Goal: Navigation & Orientation: Understand site structure

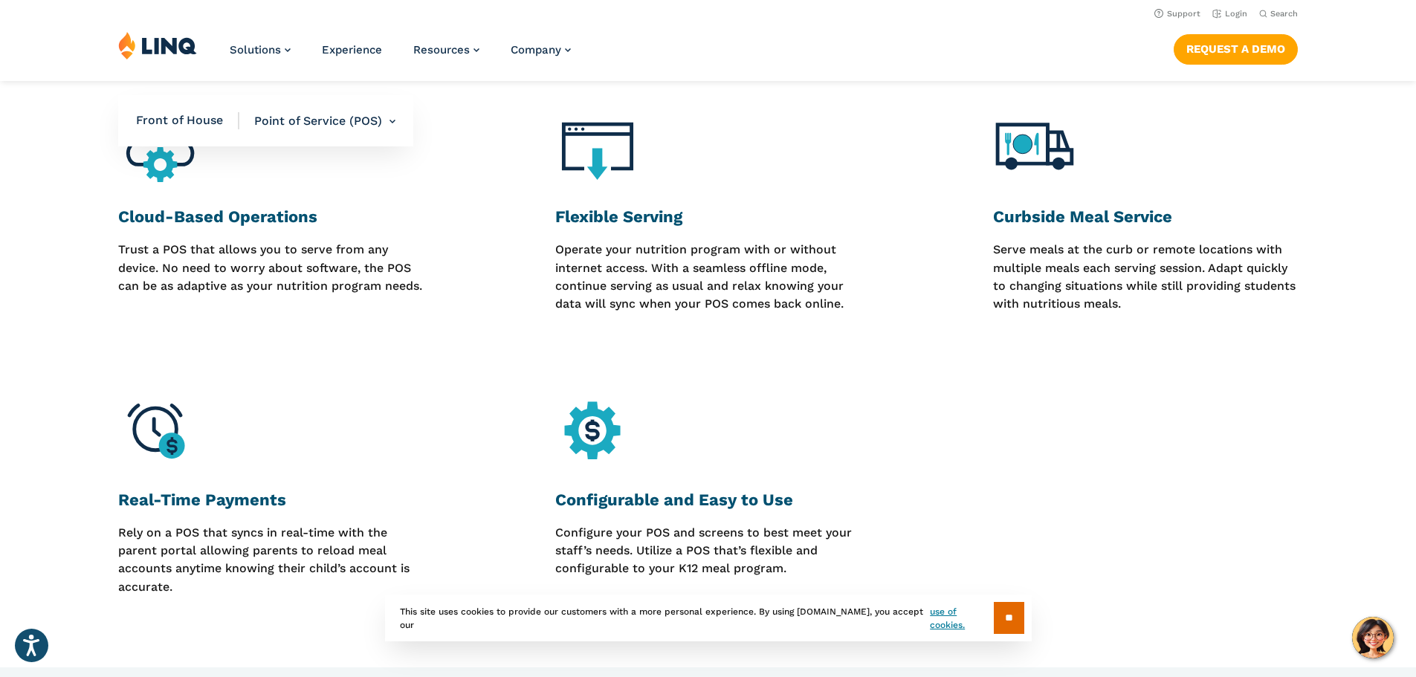
scroll to position [892, 0]
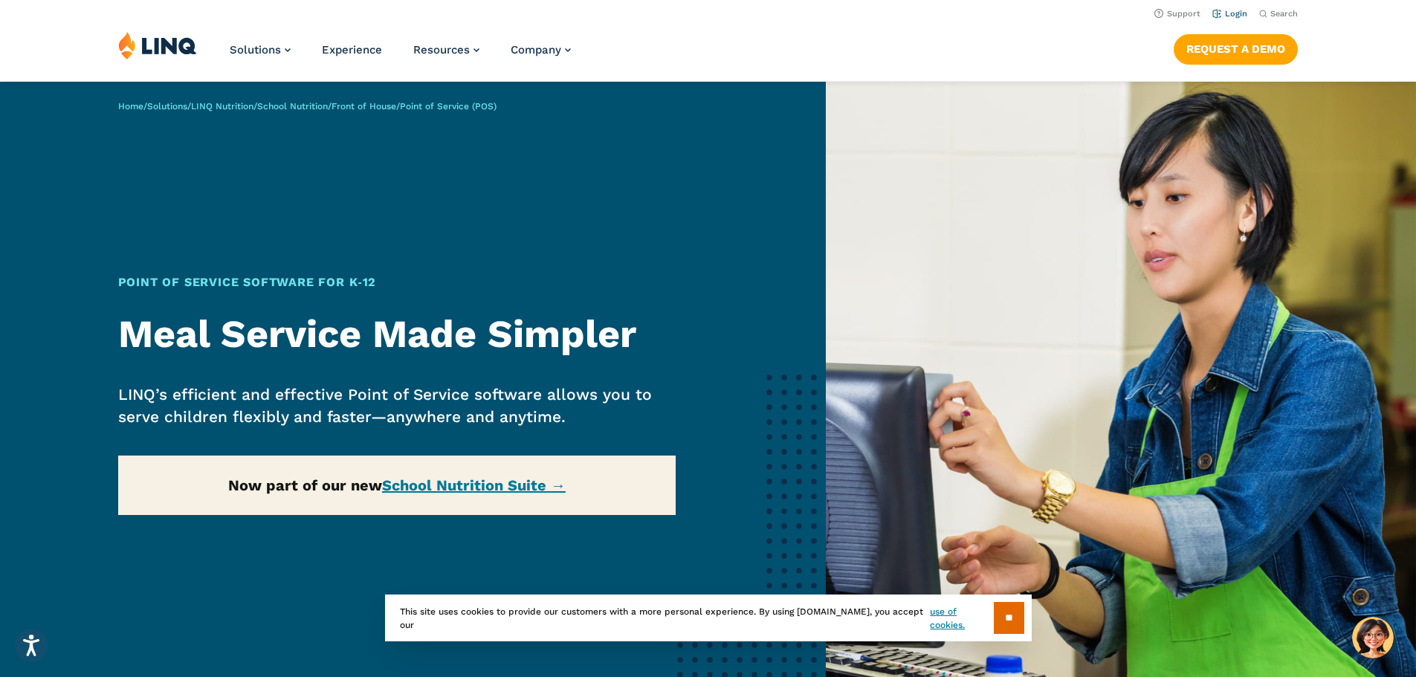
click at [1231, 10] on link "Login" at bounding box center [1229, 14] width 35 height 10
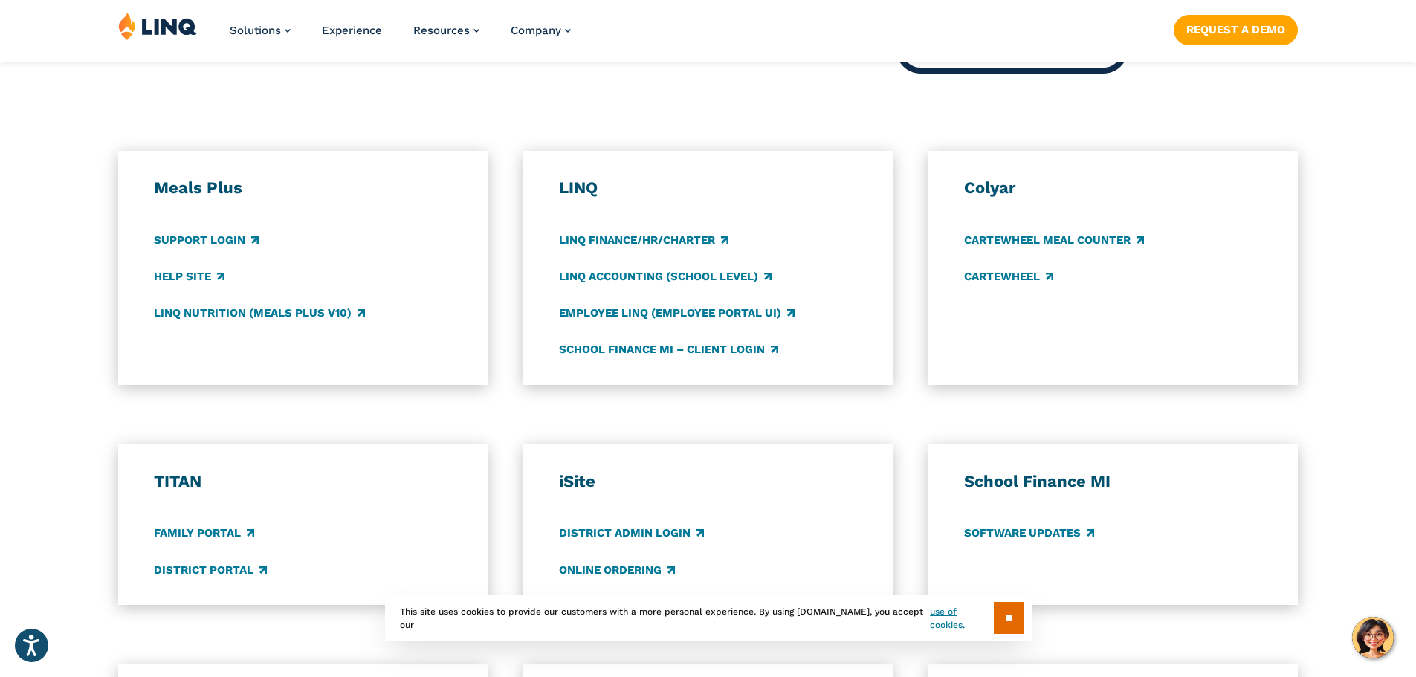
scroll to position [743, 0]
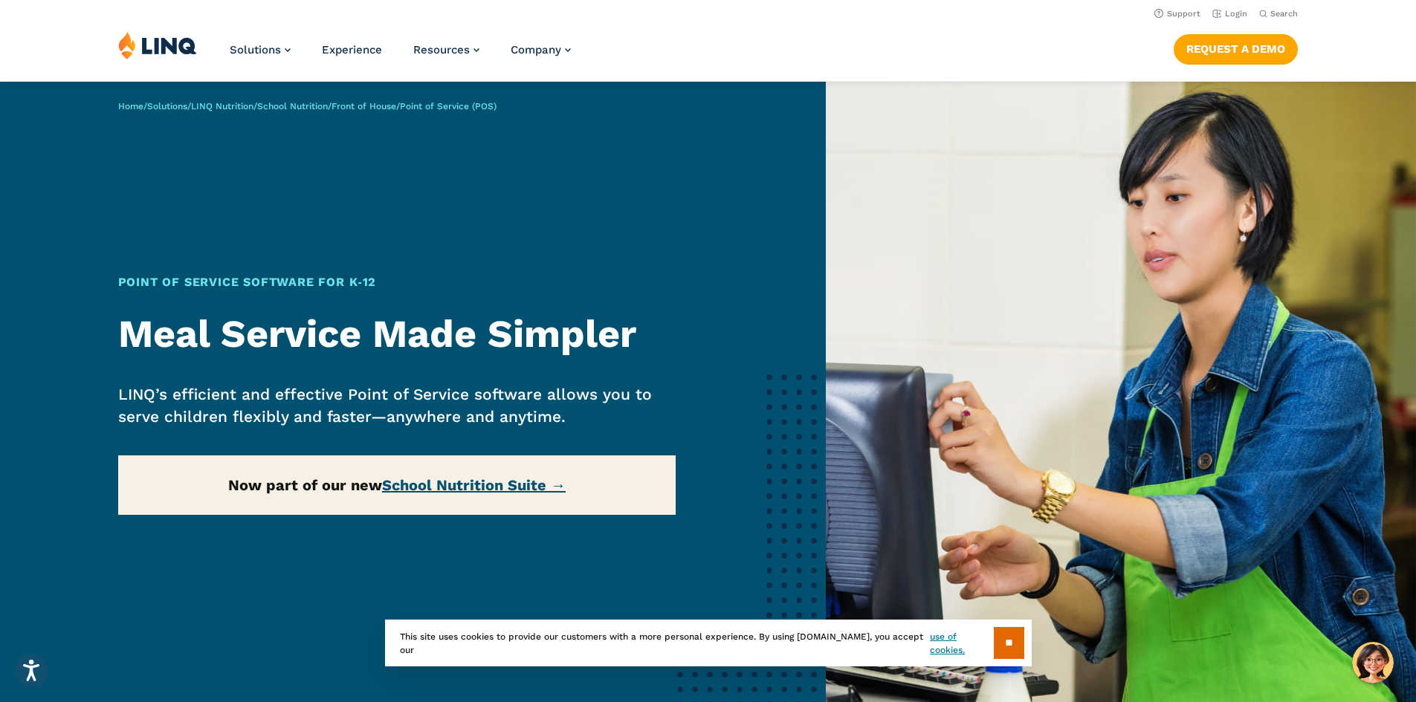
click at [444, 482] on link "School Nutrition Suite →" at bounding box center [474, 485] width 184 height 18
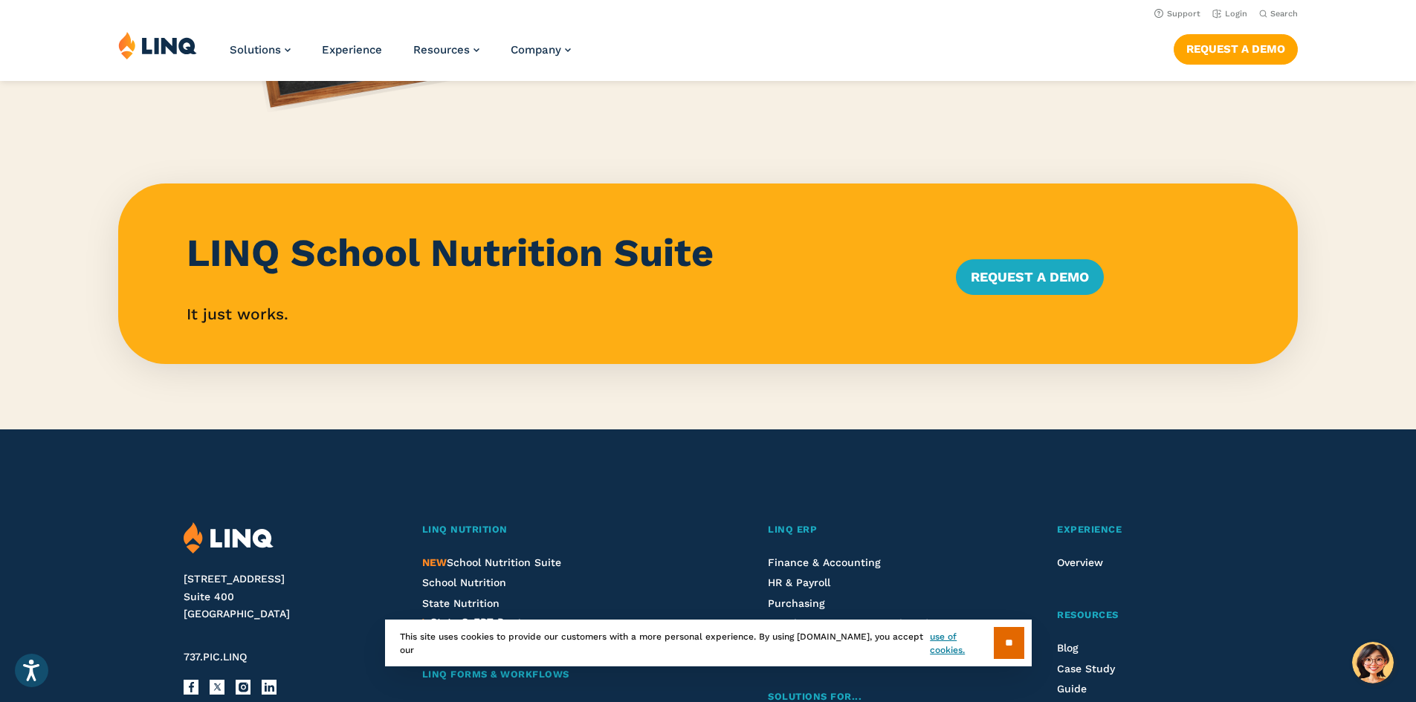
scroll to position [1338, 0]
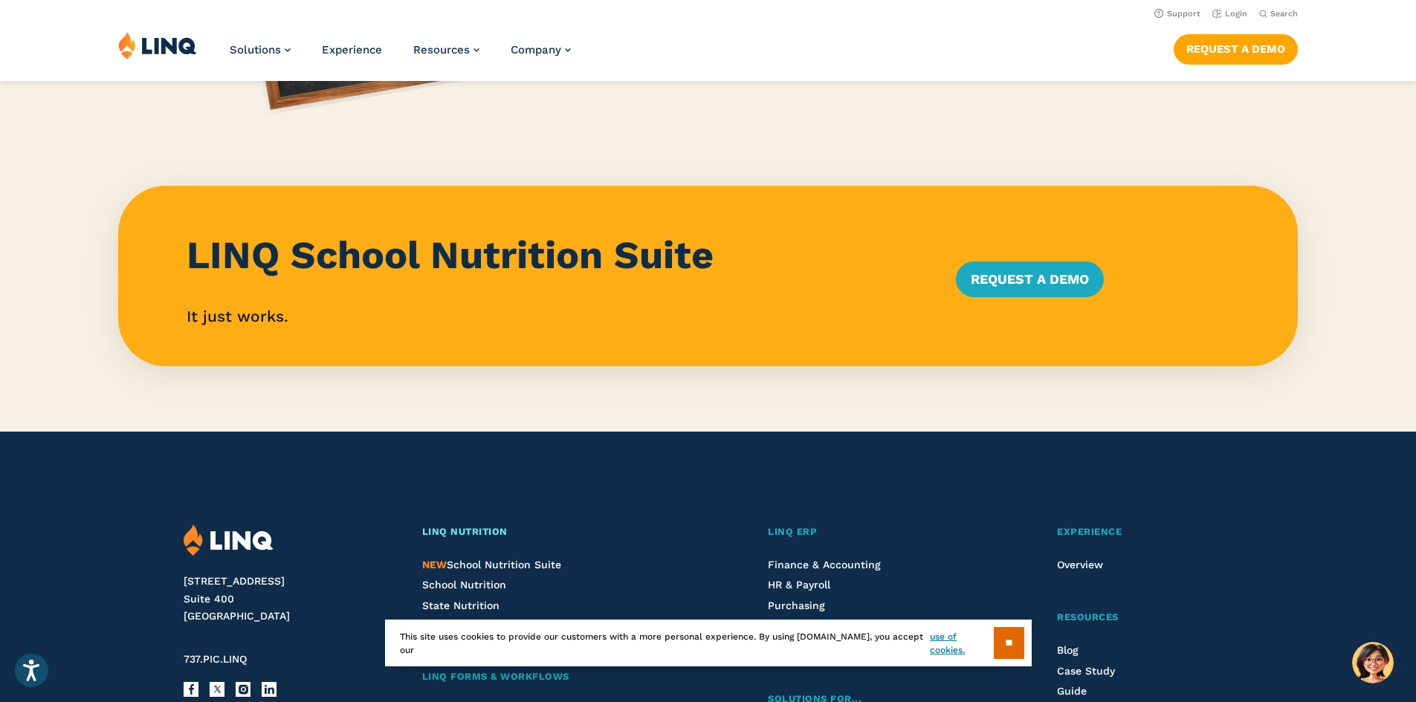
click at [641, 526] on link "LINQ Nutrition" at bounding box center [556, 533] width 268 height 16
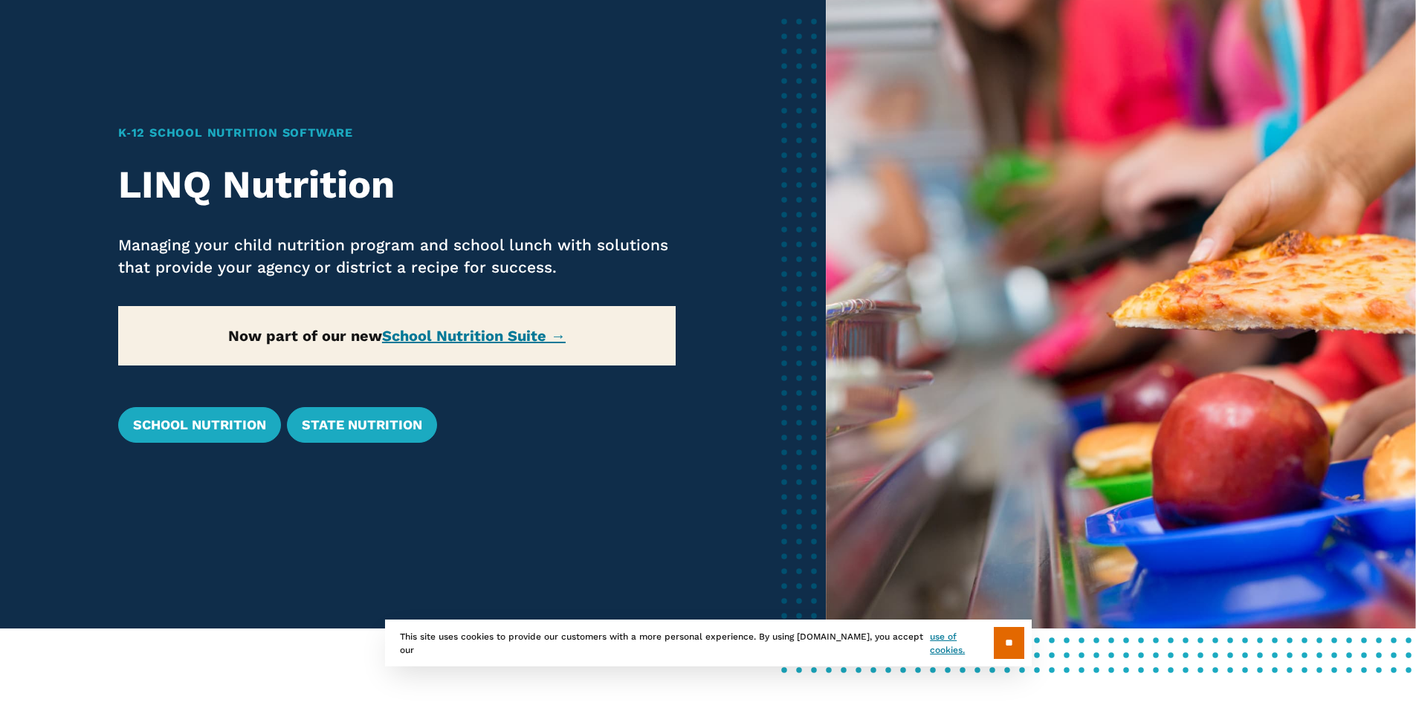
scroll to position [149, 0]
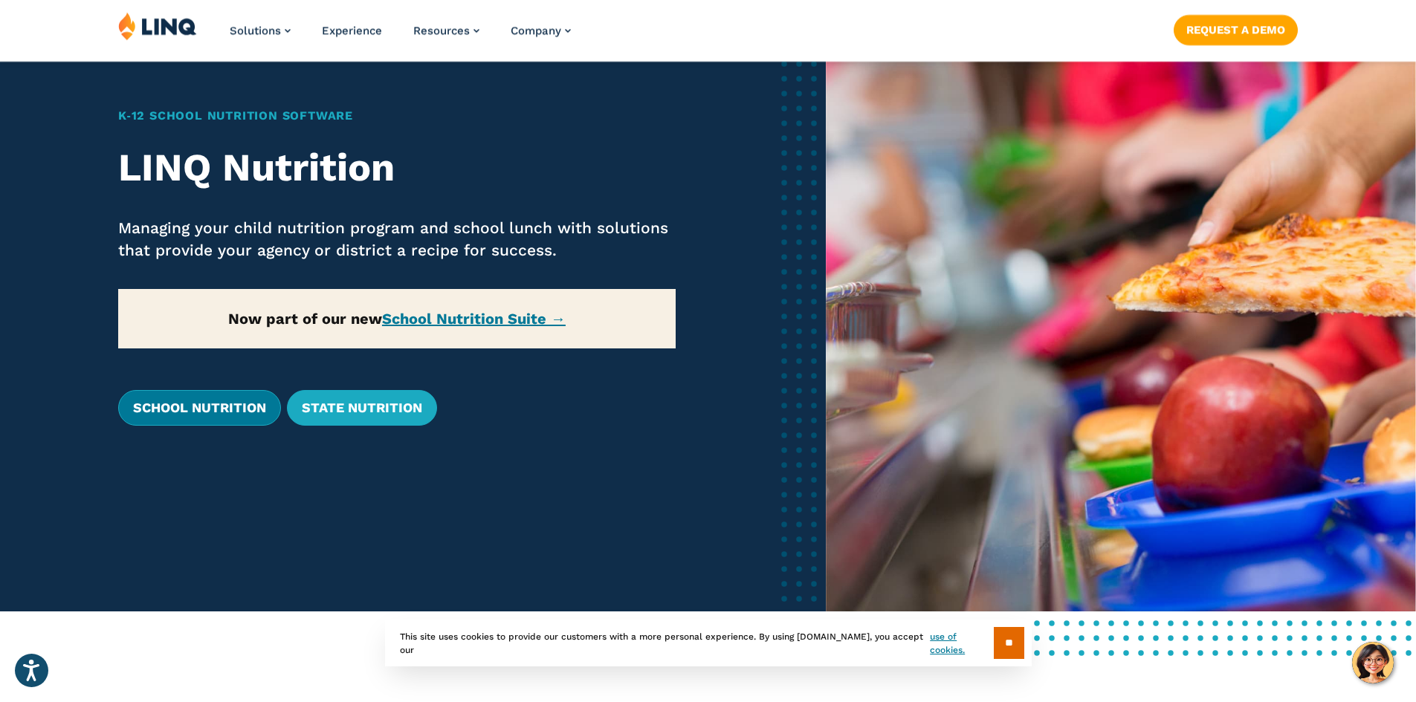
click at [230, 404] on link "School Nutrition" at bounding box center [199, 408] width 163 height 36
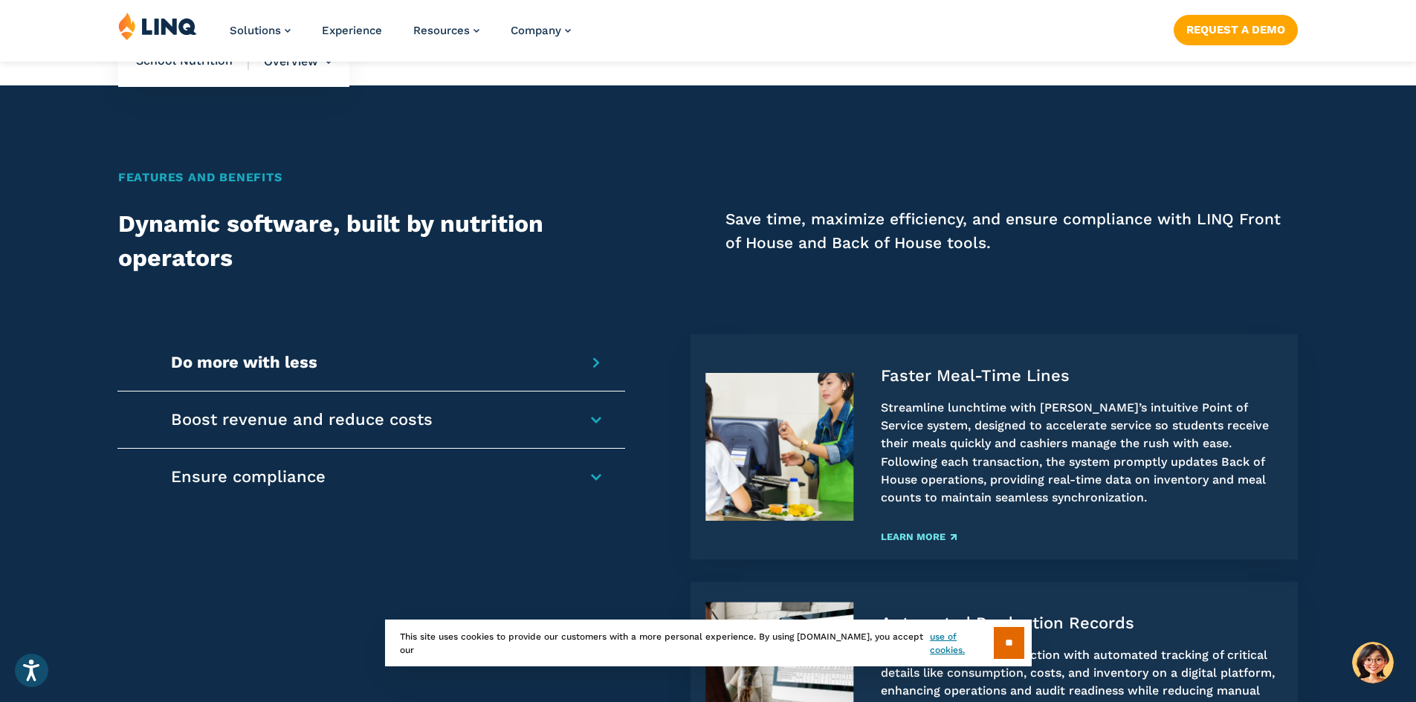
scroll to position [1115, 0]
